Goal: Task Accomplishment & Management: Manage account settings

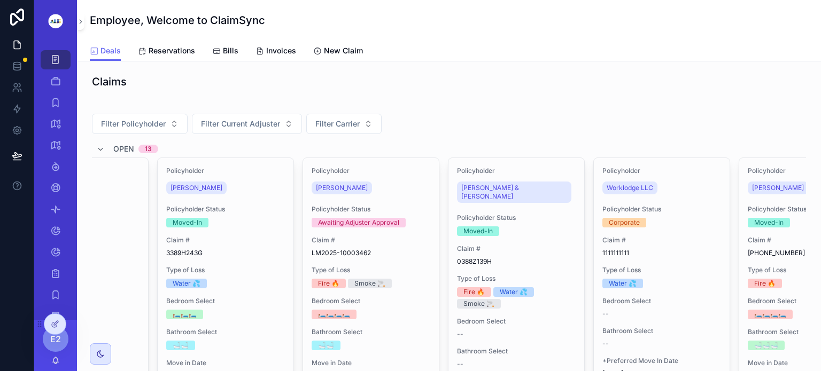
scroll to position [0, 953]
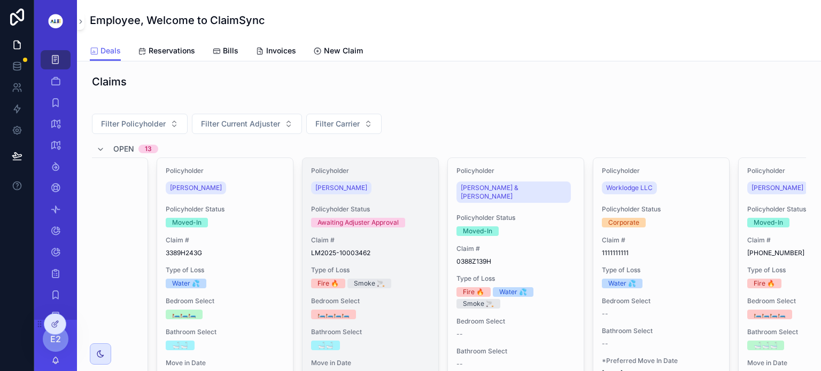
click at [409, 213] on div "Policyholder Status Awaiting Adjuster Approval" at bounding box center [370, 216] width 119 height 22
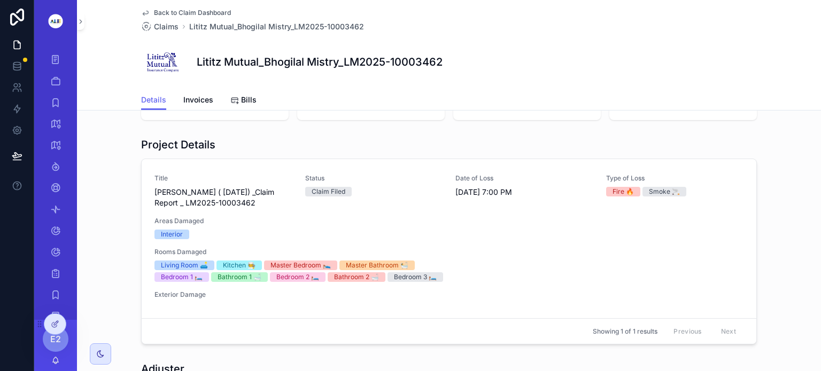
scroll to position [123, 0]
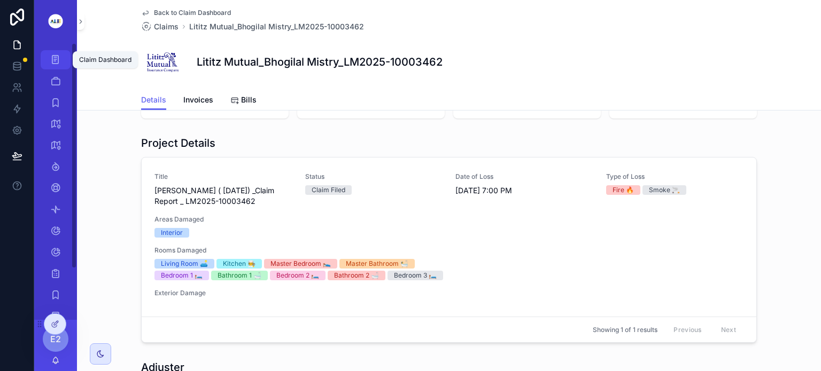
click at [53, 57] on icon "scrollable content" at bounding box center [55, 59] width 10 height 11
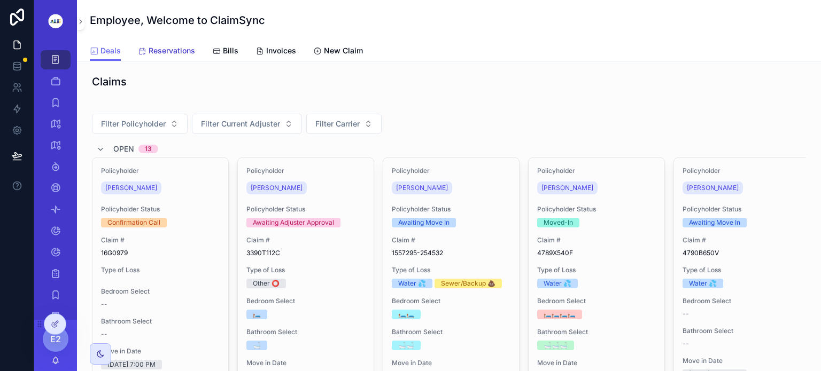
click at [167, 49] on span "Reservations" at bounding box center [172, 50] width 46 height 11
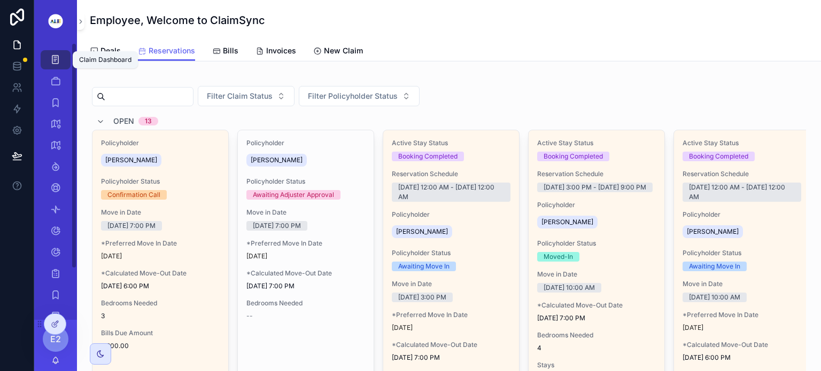
click at [52, 61] on icon "scrollable content" at bounding box center [55, 59] width 10 height 11
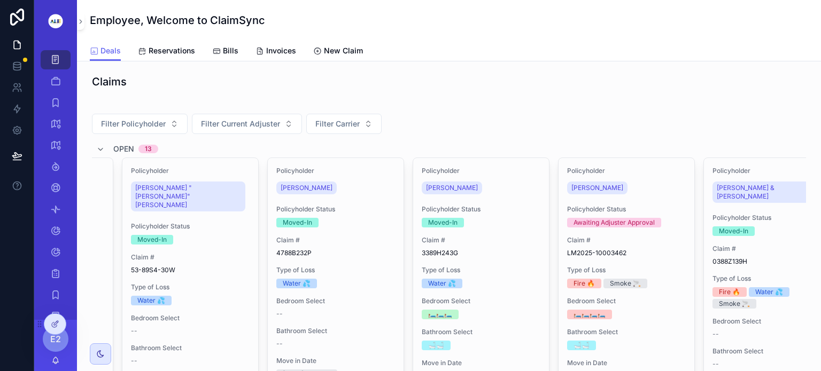
scroll to position [0, 697]
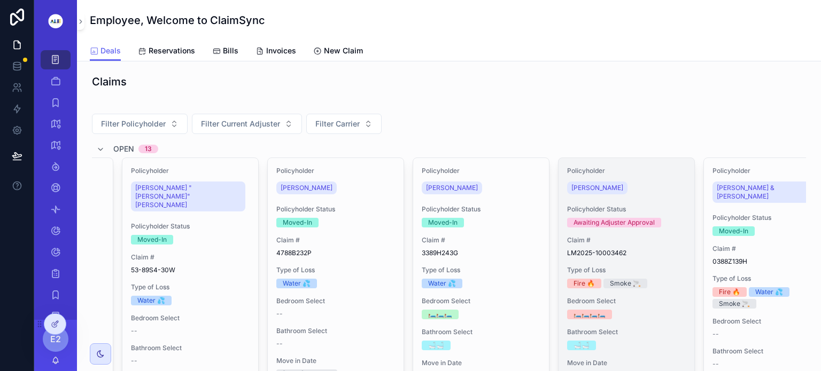
click at [640, 205] on span "Policyholder Status" at bounding box center [626, 209] width 119 height 9
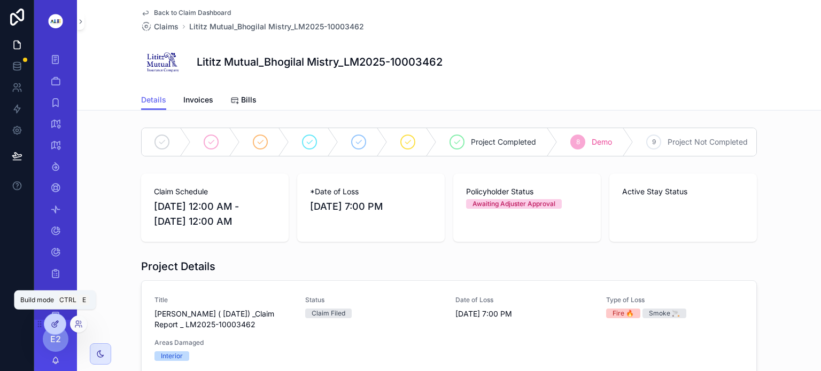
click at [56, 322] on icon at bounding box center [55, 324] width 9 height 9
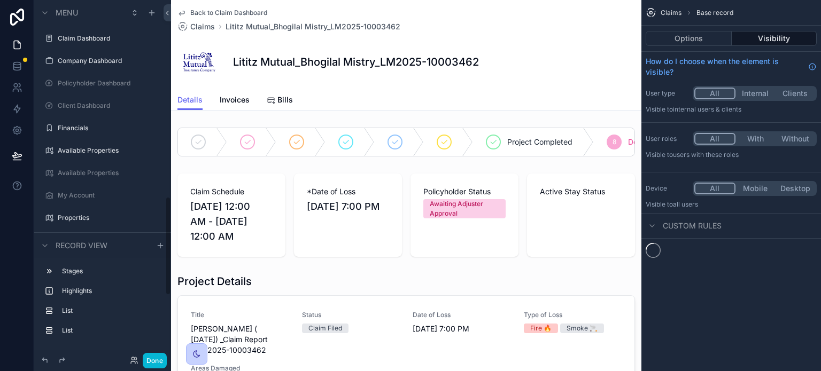
scroll to position [712, 0]
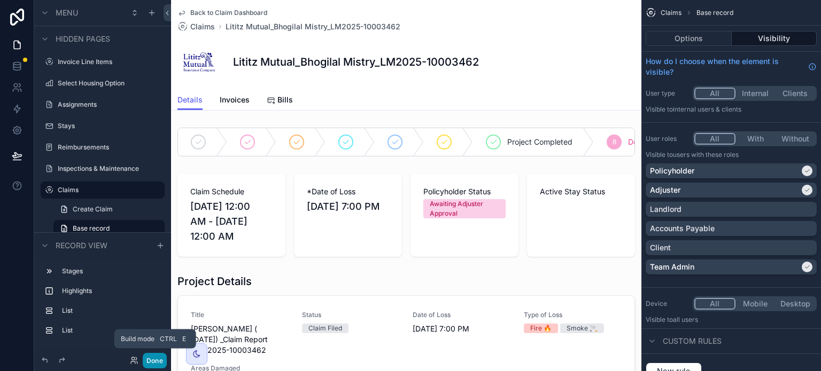
click at [153, 362] on button "Done" at bounding box center [155, 360] width 24 height 15
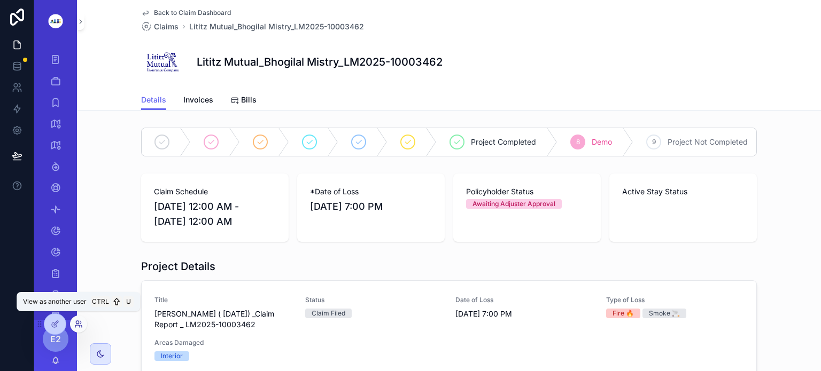
click at [77, 322] on icon at bounding box center [78, 324] width 9 height 9
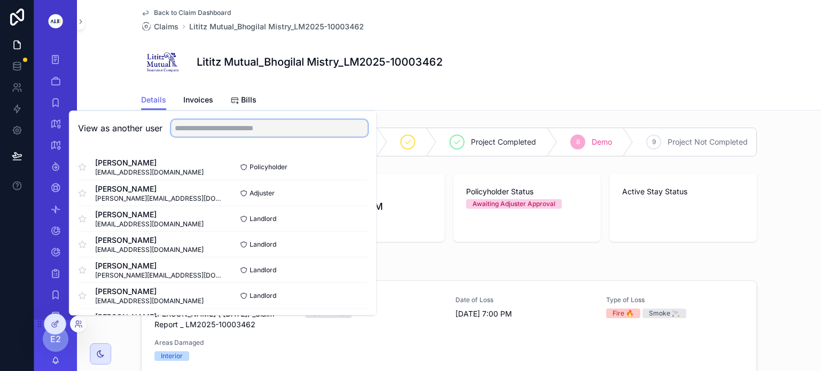
click at [182, 128] on input "text" at bounding box center [269, 128] width 197 height 17
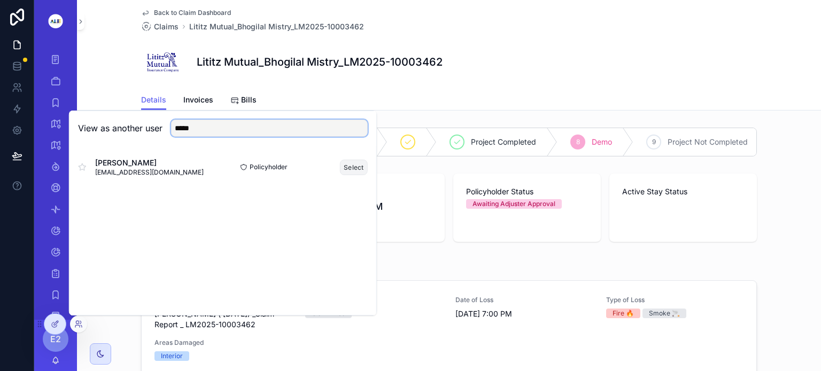
type input "*****"
click at [352, 165] on button "Select" at bounding box center [354, 167] width 28 height 15
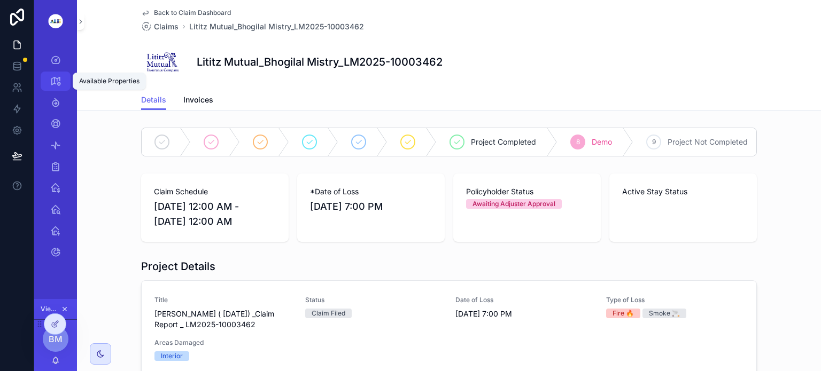
click at [56, 81] on icon "scrollable content" at bounding box center [55, 81] width 11 height 11
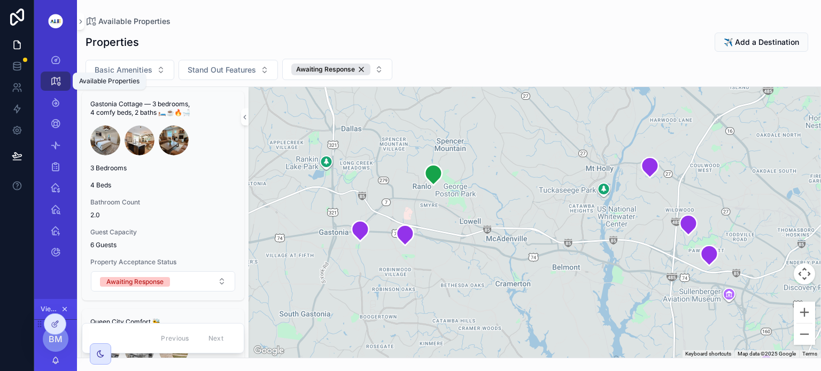
click at [56, 81] on icon "scrollable content" at bounding box center [55, 81] width 11 height 11
click at [359, 238] on icon "scrollable content" at bounding box center [360, 231] width 17 height 20
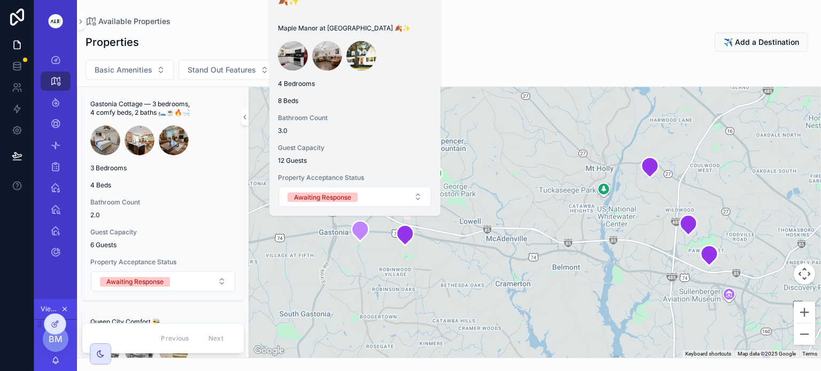
click at [360, 110] on div "Maple Manor at Gastonia 🍂✨ Maple Manor at Gastonia 🍂✨ 4 Bedrooms 8 Beds Bathroo…" at bounding box center [354, 90] width 171 height 252
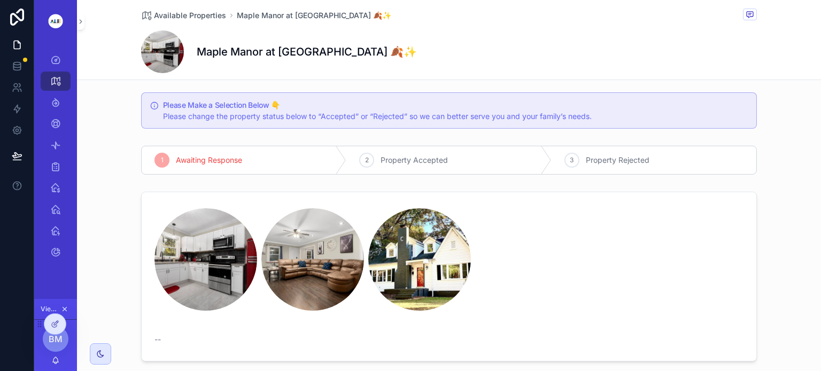
scroll to position [635, 0]
